Goal: Find specific page/section: Find specific page/section

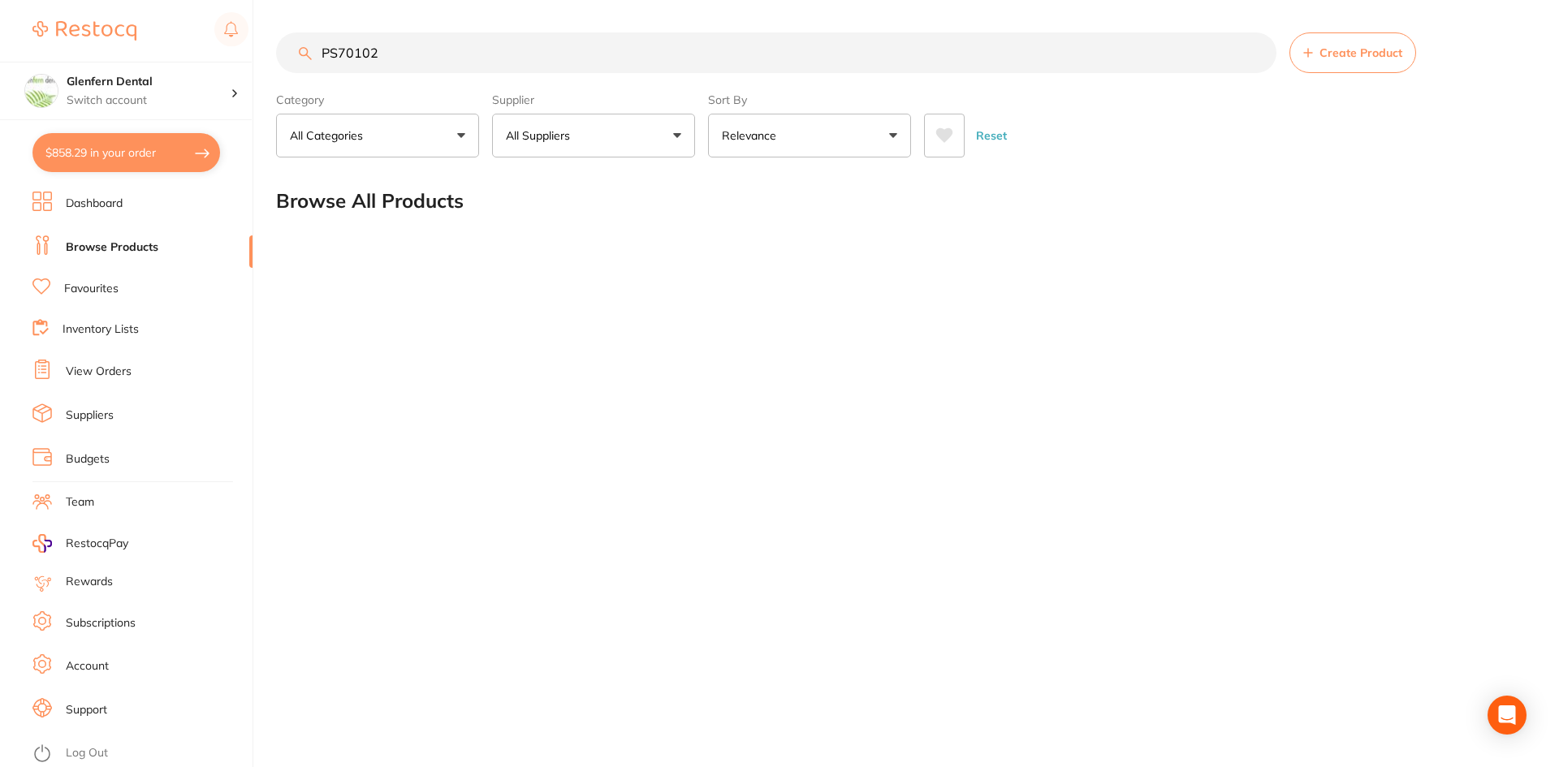
click at [448, 60] on input "PS70102" at bounding box center [776, 52] width 1000 height 41
type input "P"
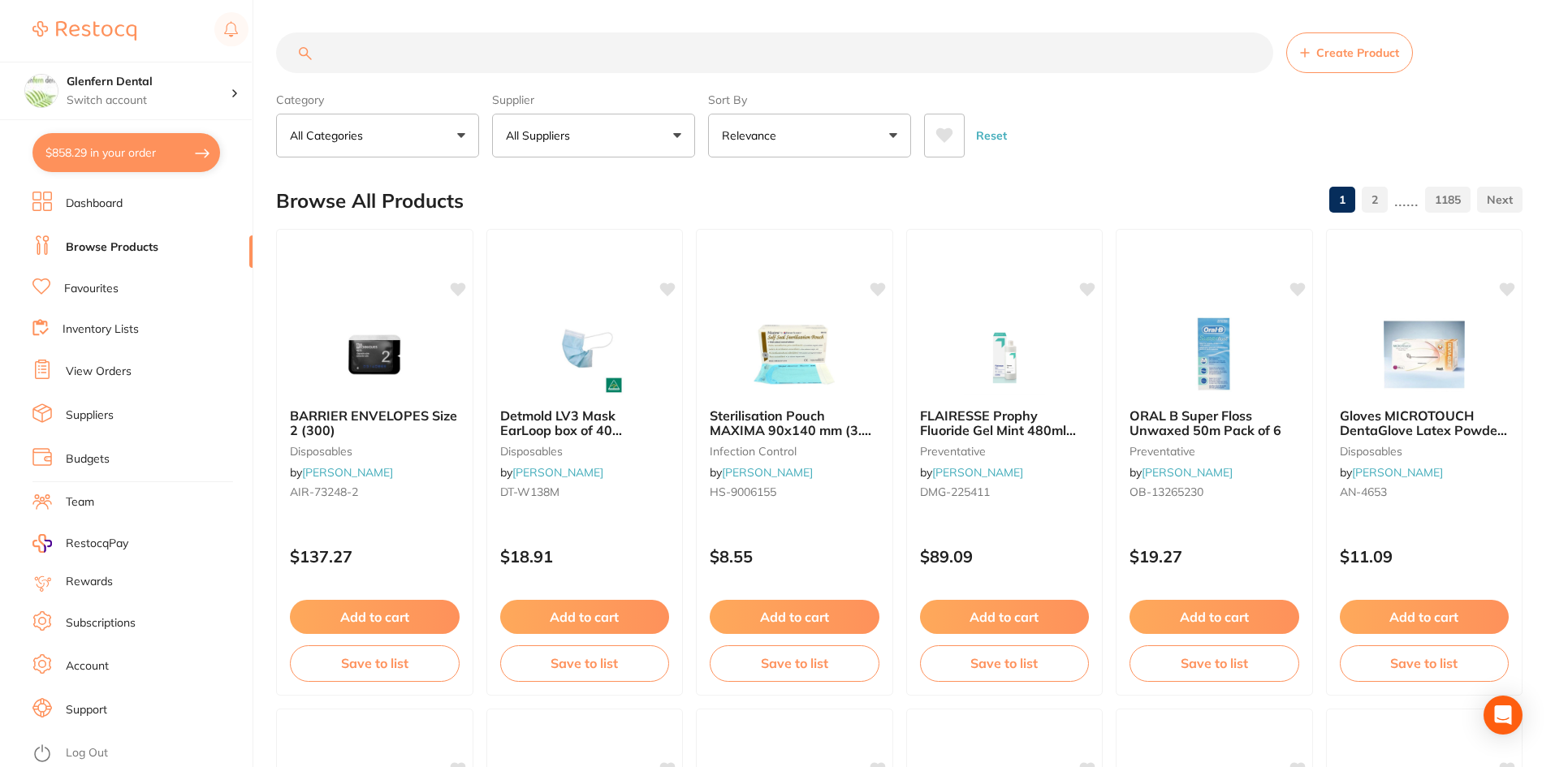
click at [342, 46] on input "search" at bounding box center [774, 52] width 997 height 41
paste input "PS70102"
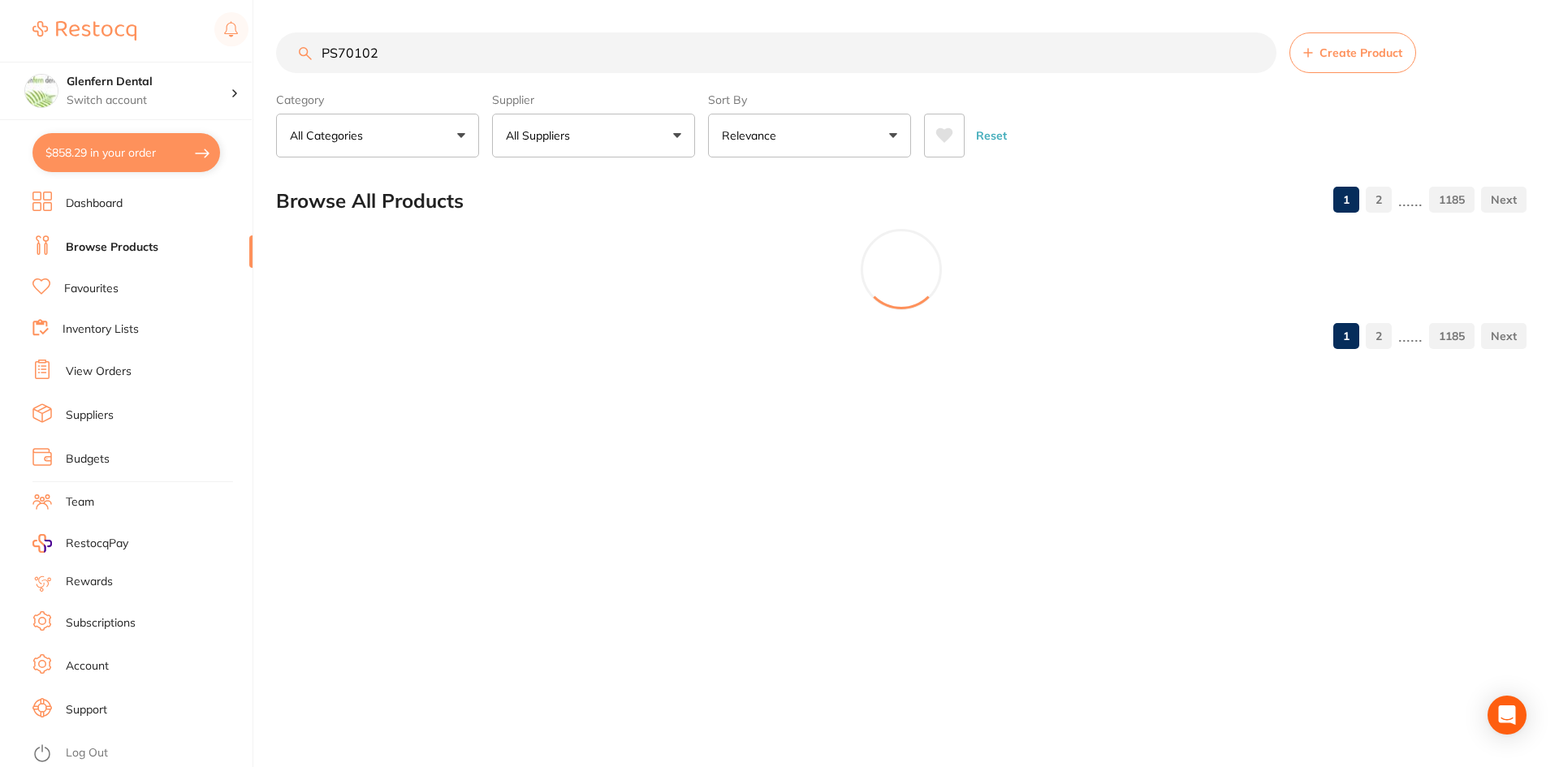
type input "PS70102"
click at [686, 132] on button "All Suppliers" at bounding box center [593, 136] width 203 height 44
click at [572, 183] on input "search" at bounding box center [593, 184] width 203 height 41
type input "[PERSON_NAME]"
click at [402, 49] on input "PS70102" at bounding box center [776, 52] width 1000 height 41
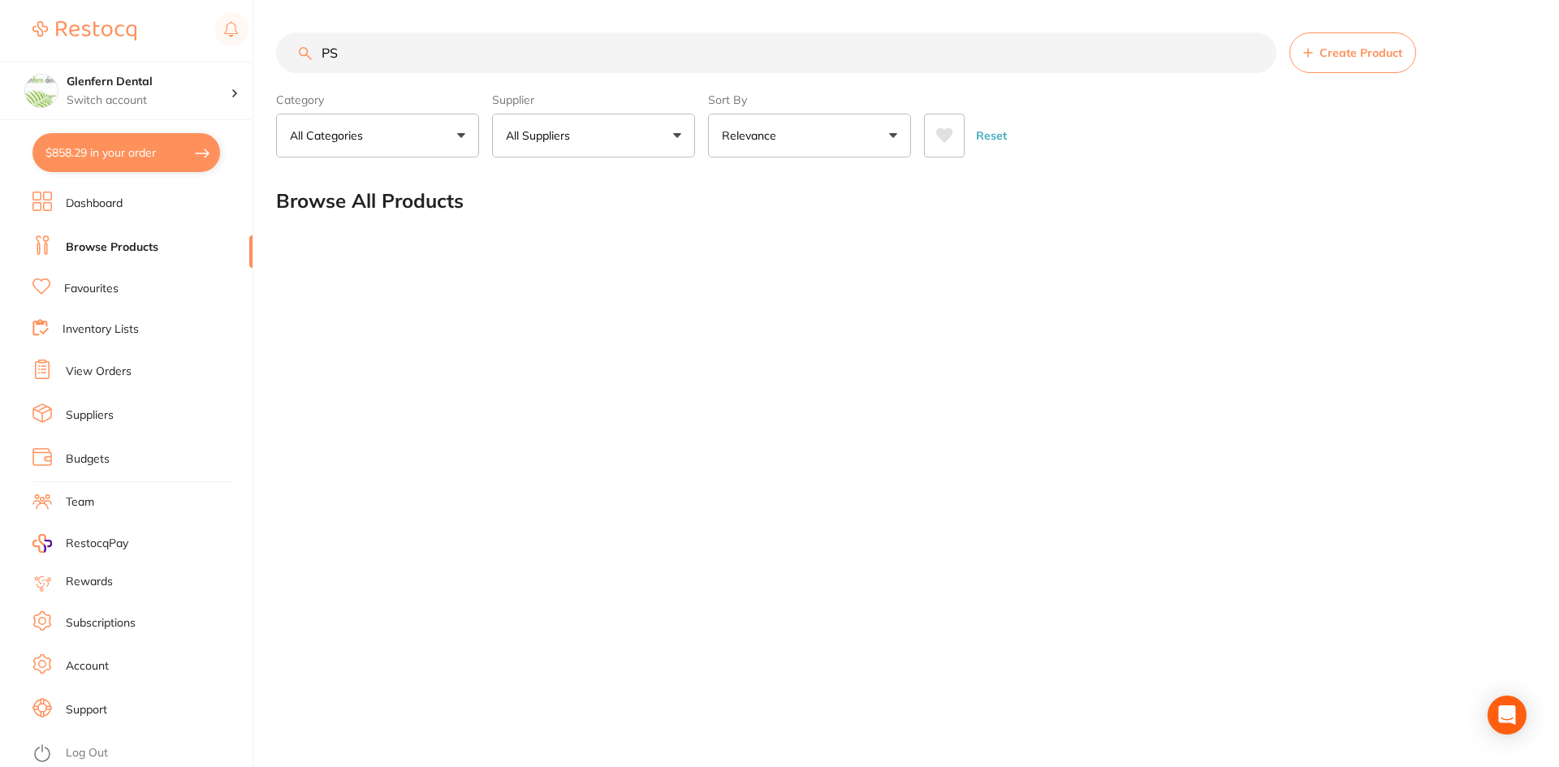
type input "P"
click at [536, 131] on p "All Suppliers" at bounding box center [541, 135] width 71 height 16
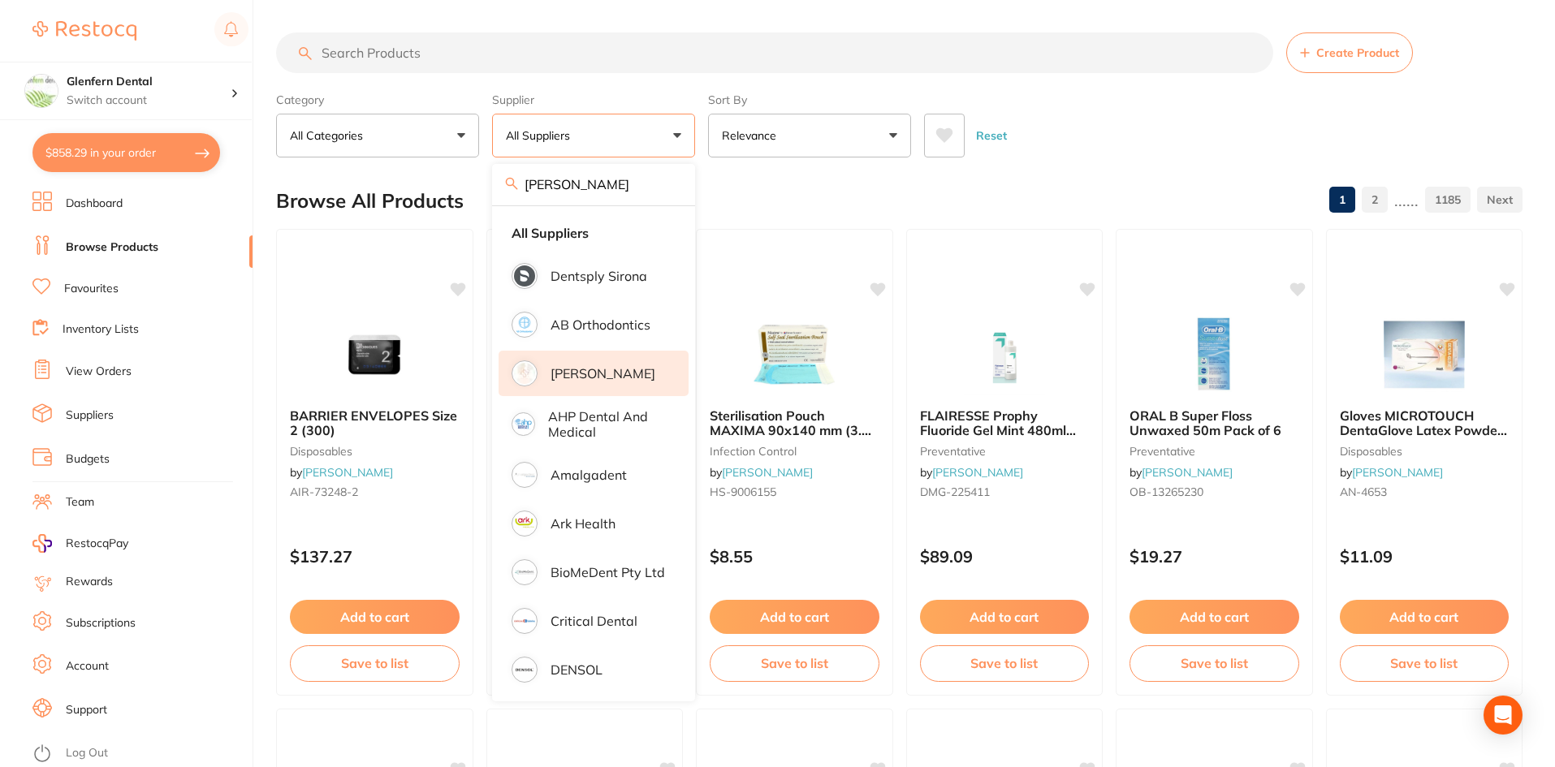
click at [571, 378] on p "[PERSON_NAME]" at bounding box center [602, 373] width 105 height 15
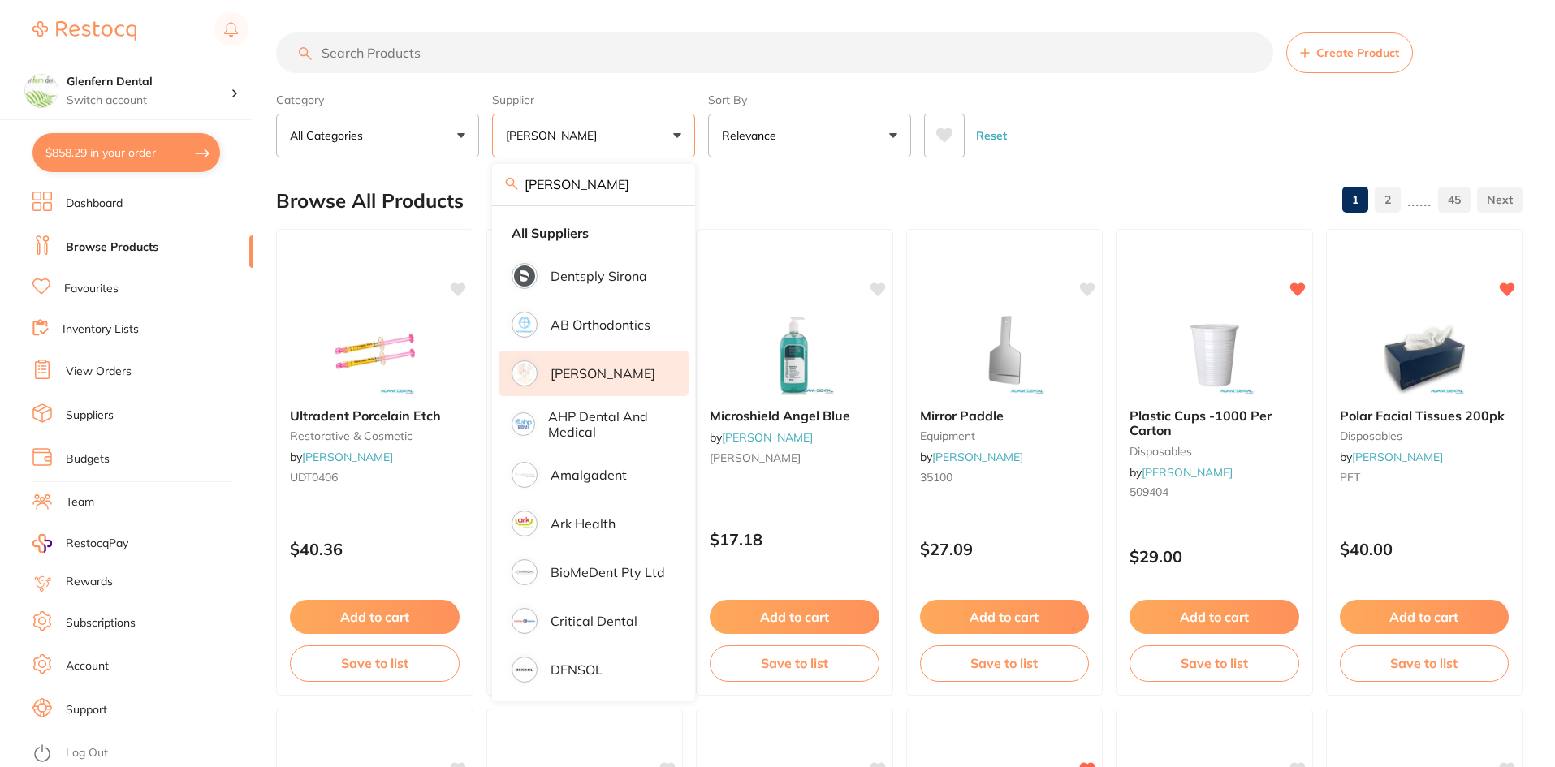
click at [344, 54] on input "search" at bounding box center [774, 52] width 997 height 41
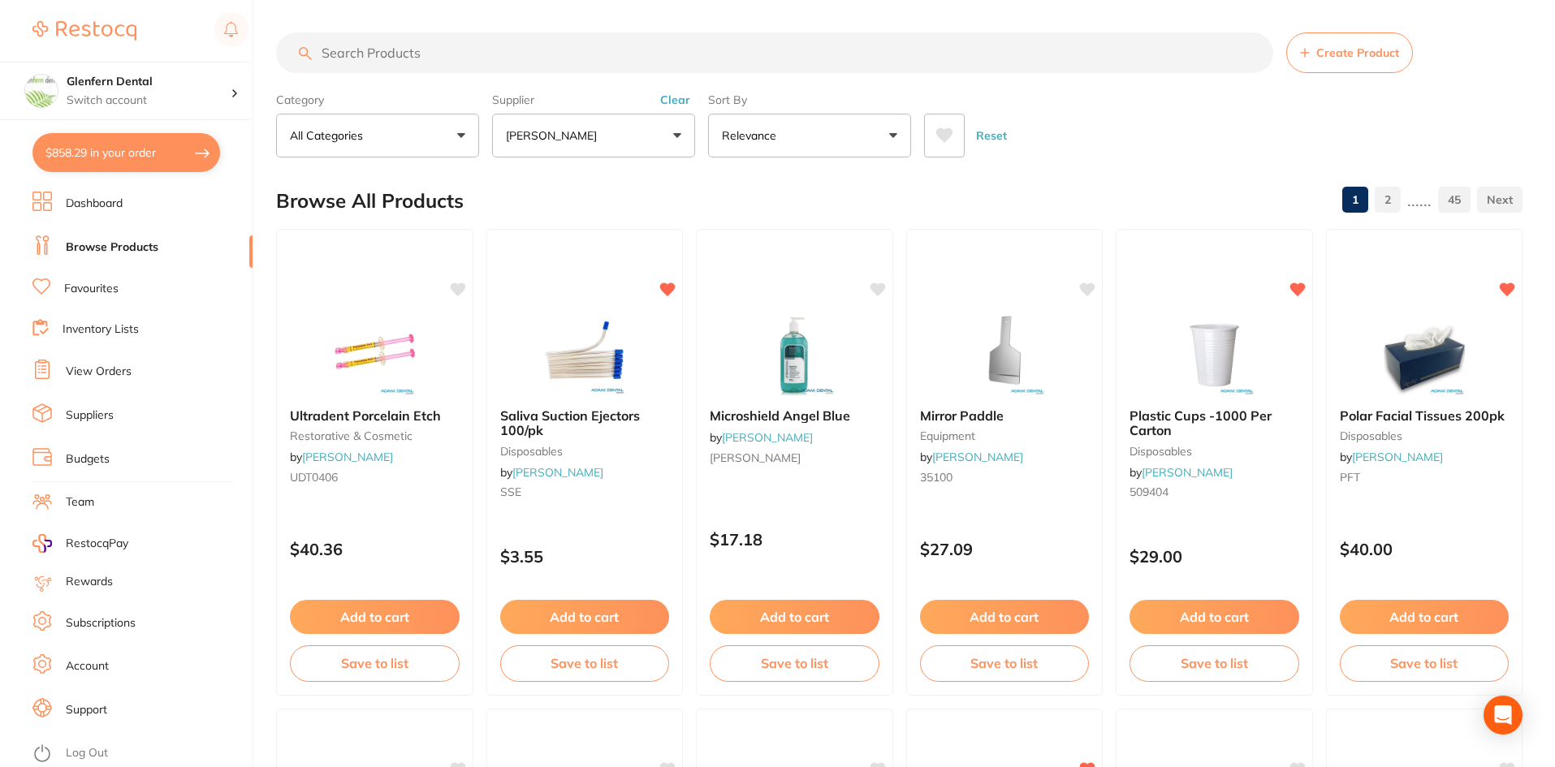
paste input "PS70102"
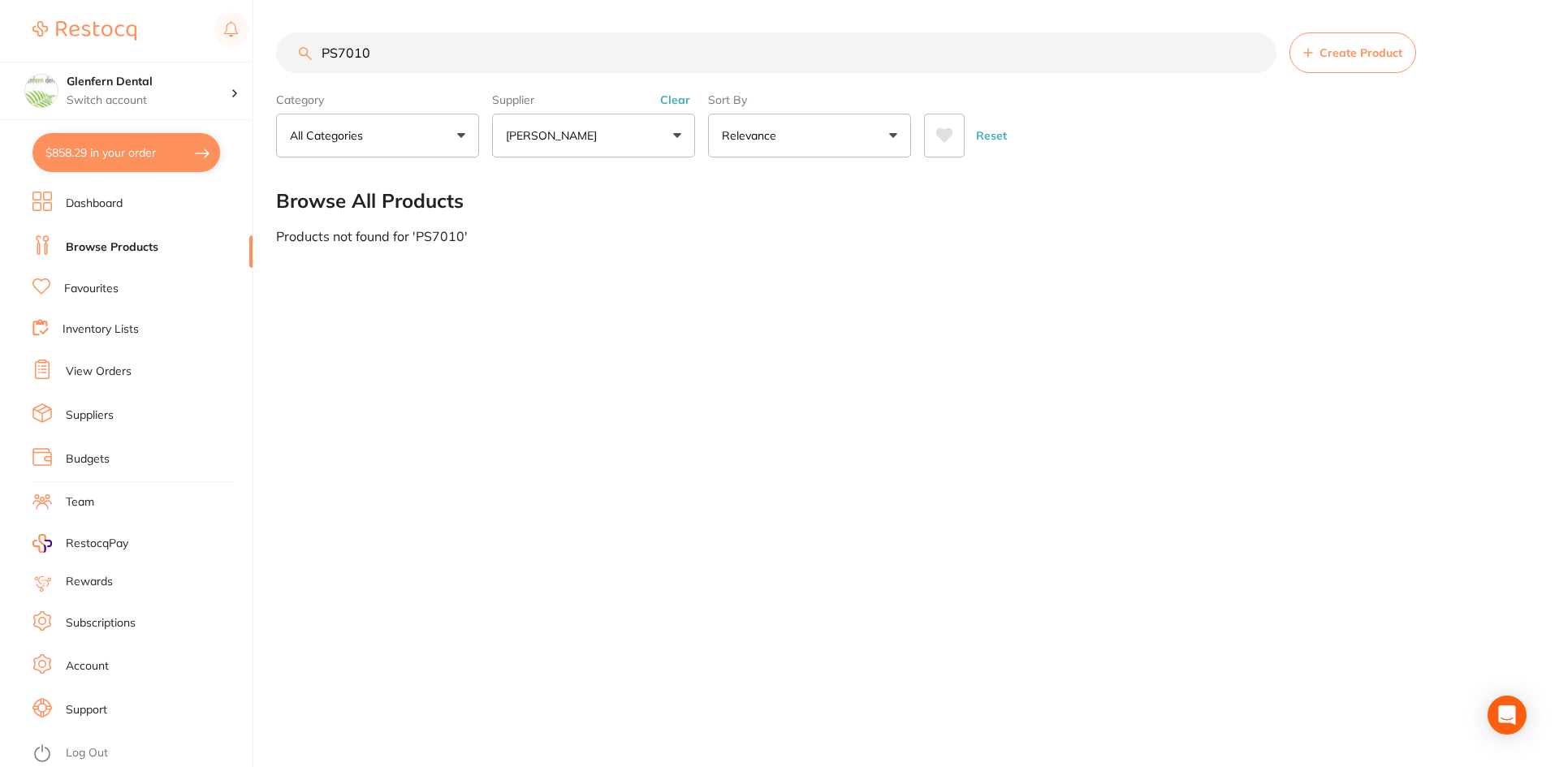
click at [416, 41] on input "PS7010" at bounding box center [776, 52] width 1000 height 41
type input "P"
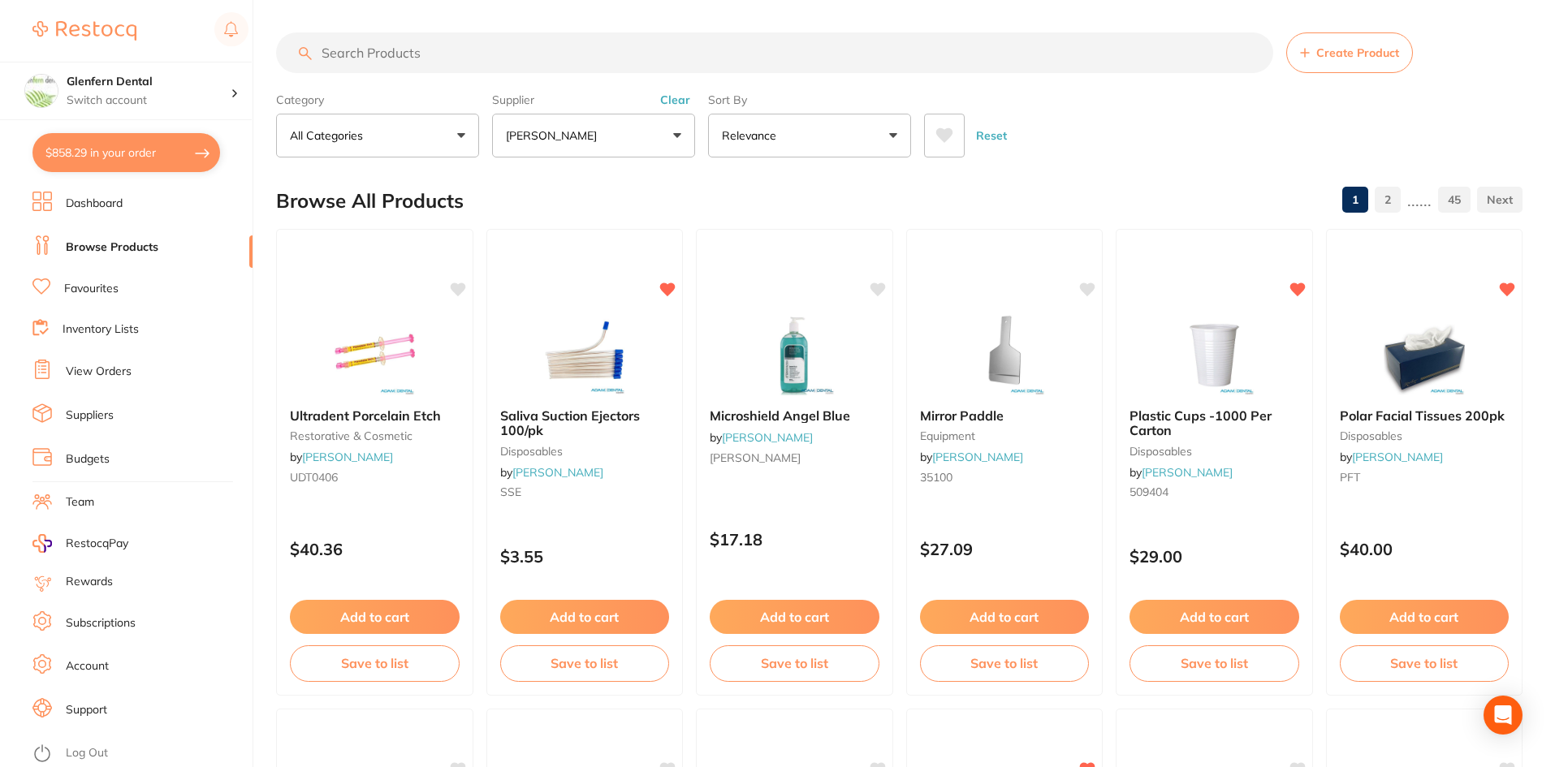
click at [408, 57] on input "search" at bounding box center [774, 52] width 997 height 41
paste input "3503 TOP OPENING TOP TEARING Barrier Envelopes For Phosphor"
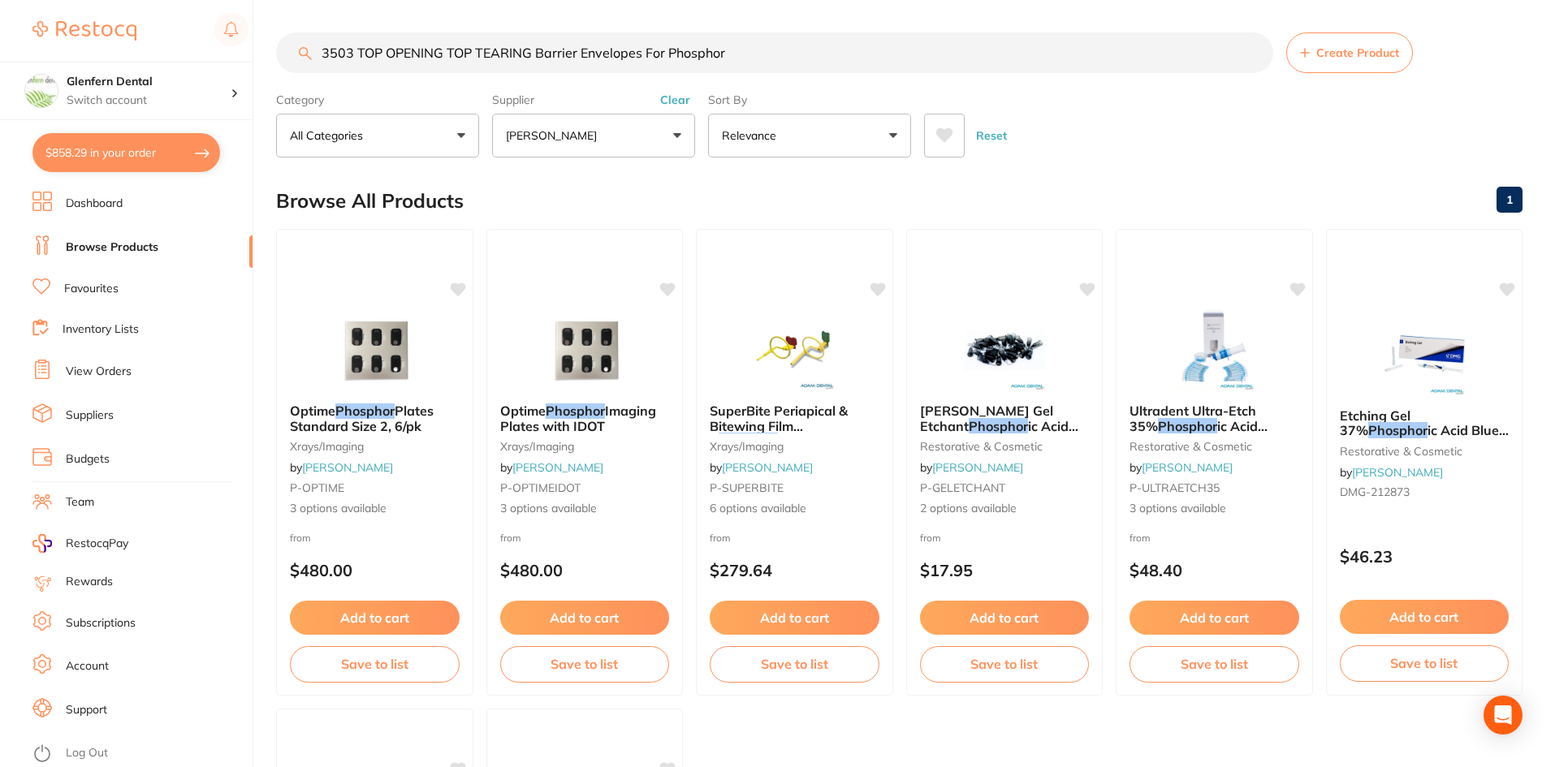
click at [811, 42] on input "3503 TOP OPENING TOP TEARING Barrier Envelopes For Phosphor" at bounding box center [774, 52] width 997 height 41
type input "3"
